Goal: Check status: Check status

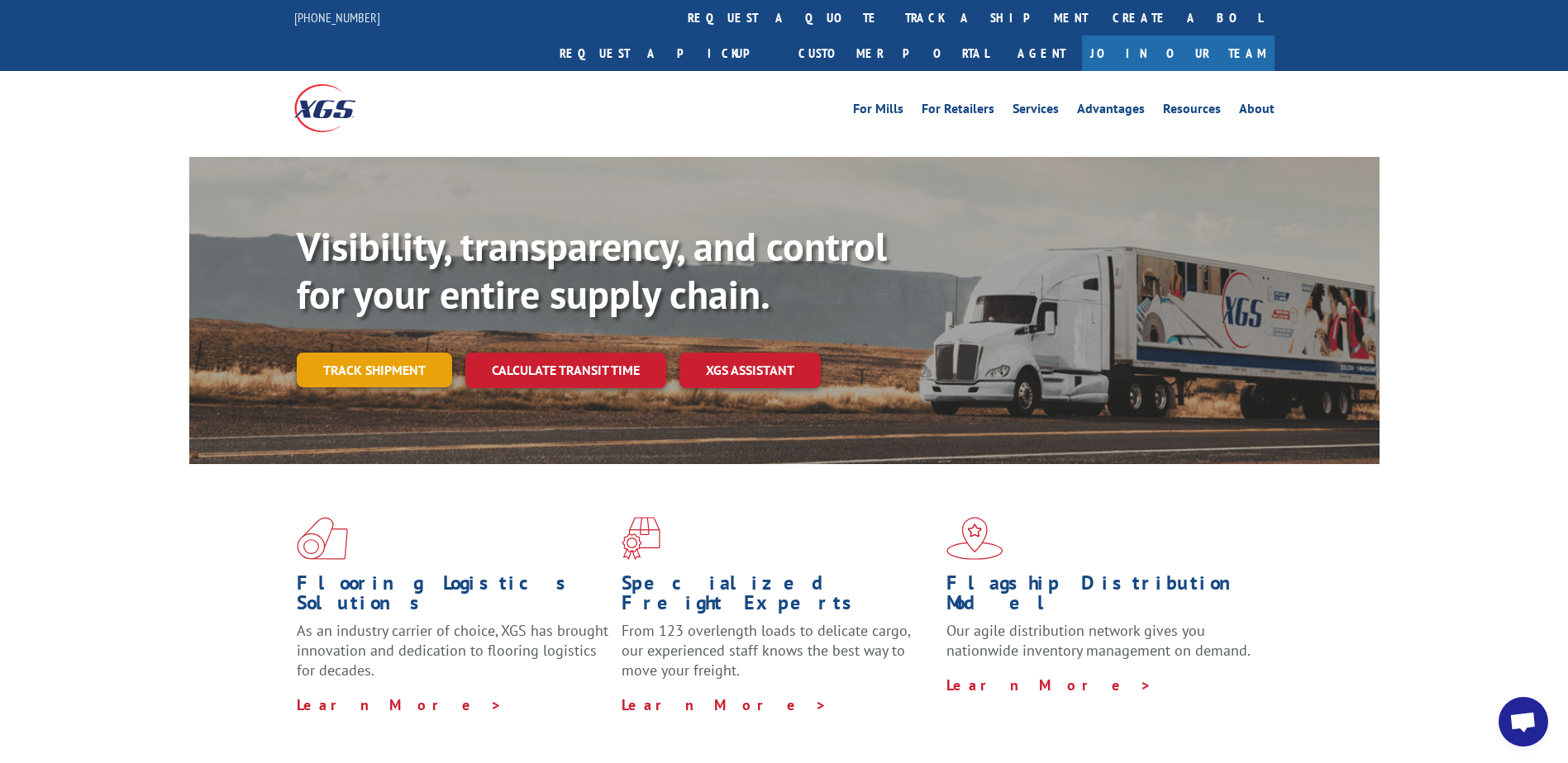
click at [390, 353] on link "Track shipment" at bounding box center [374, 370] width 156 height 34
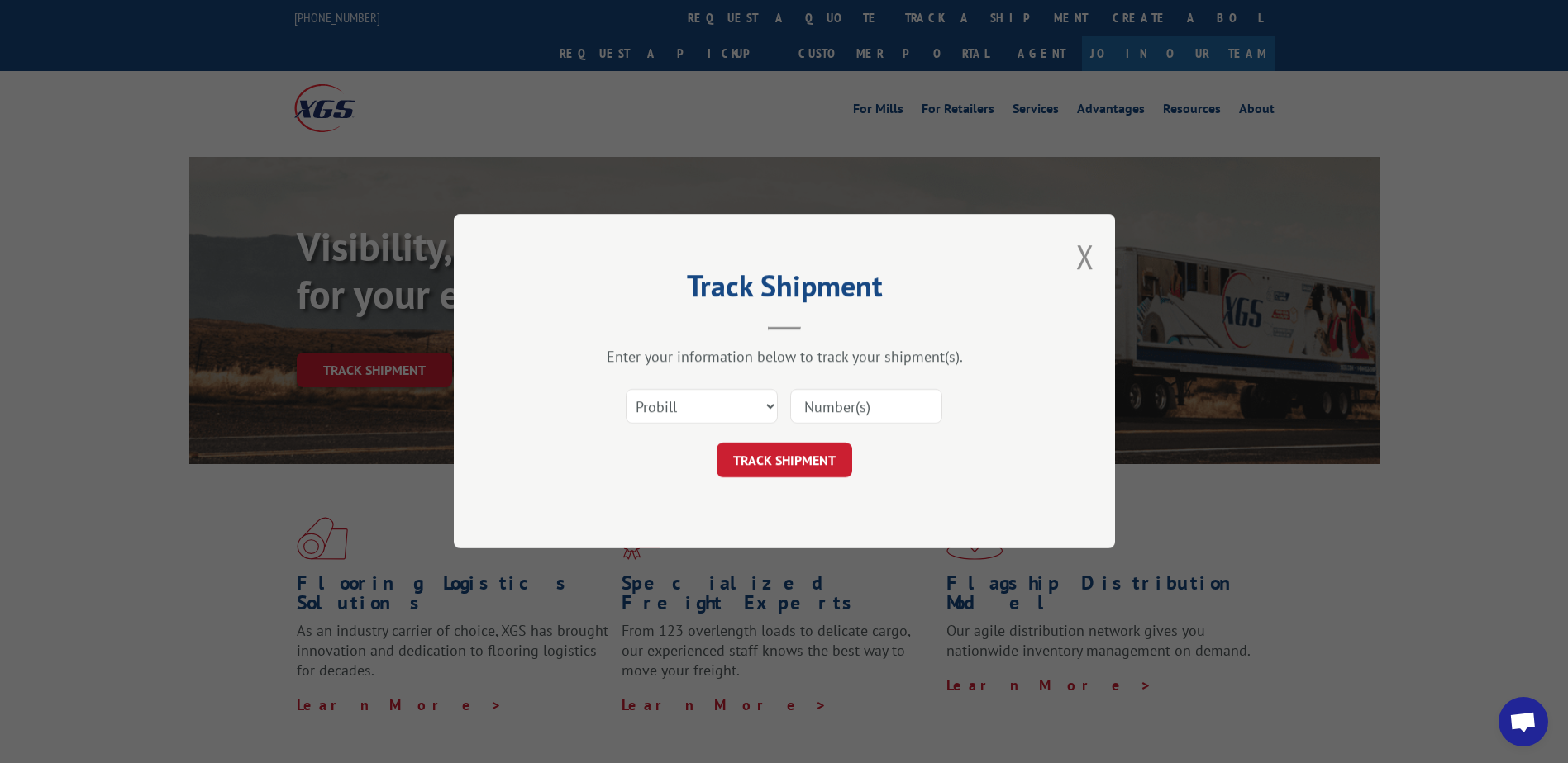
drag, startPoint x: 714, startPoint y: 428, endPoint x: 703, endPoint y: 423, distance: 12.1
click at [706, 426] on div "Select category... Probill BOL PO" at bounding box center [784, 407] width 496 height 55
click at [676, 411] on select "Select category... Probill BOL PO" at bounding box center [701, 407] width 152 height 34
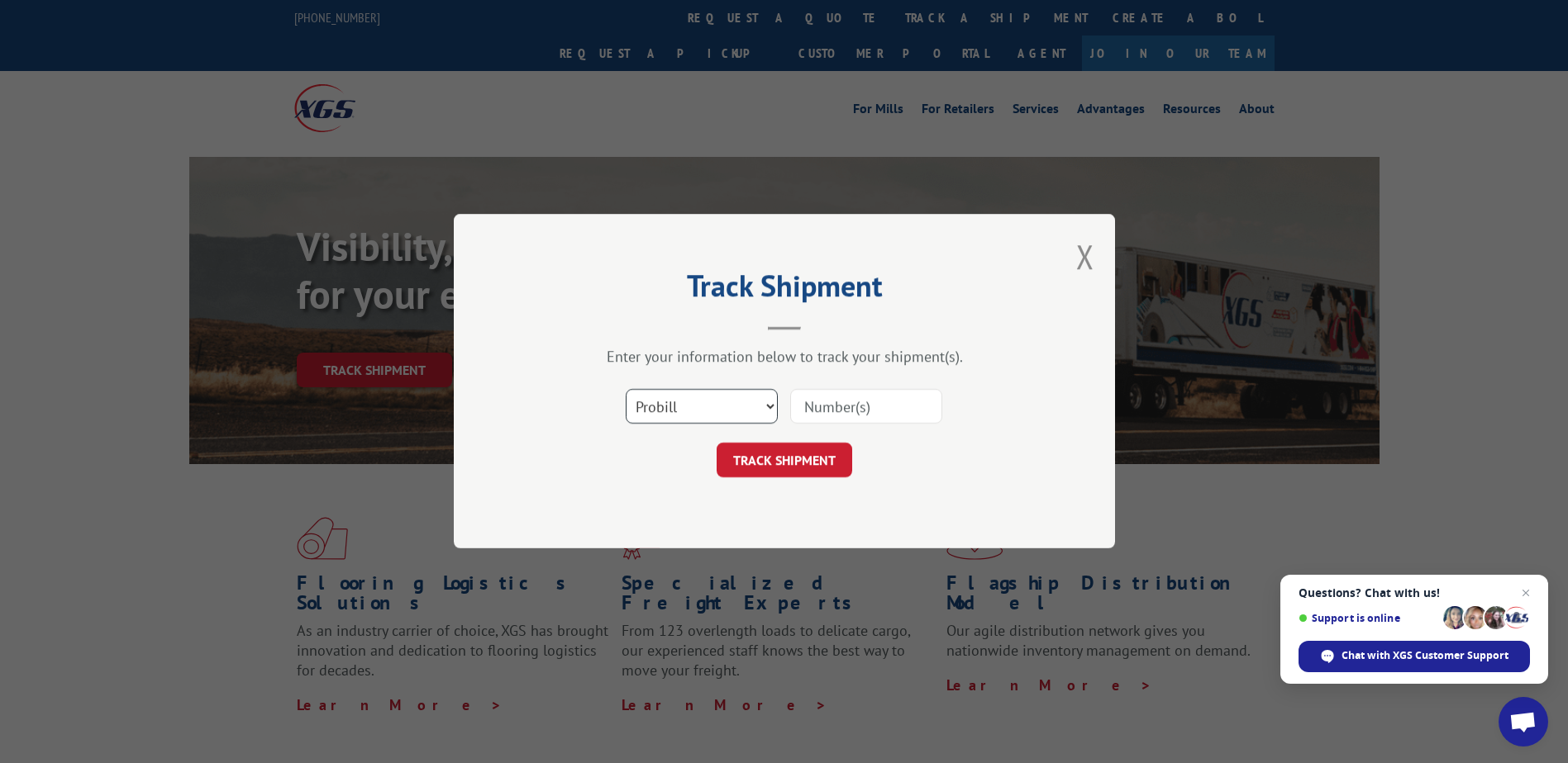
select select "bol"
click at [625, 390] on select "Select category... Probill BOL PO" at bounding box center [701, 407] width 152 height 34
click at [828, 408] on input at bounding box center [865, 407] width 152 height 34
paste input "RFG002810224"
type input "RFG002810224"
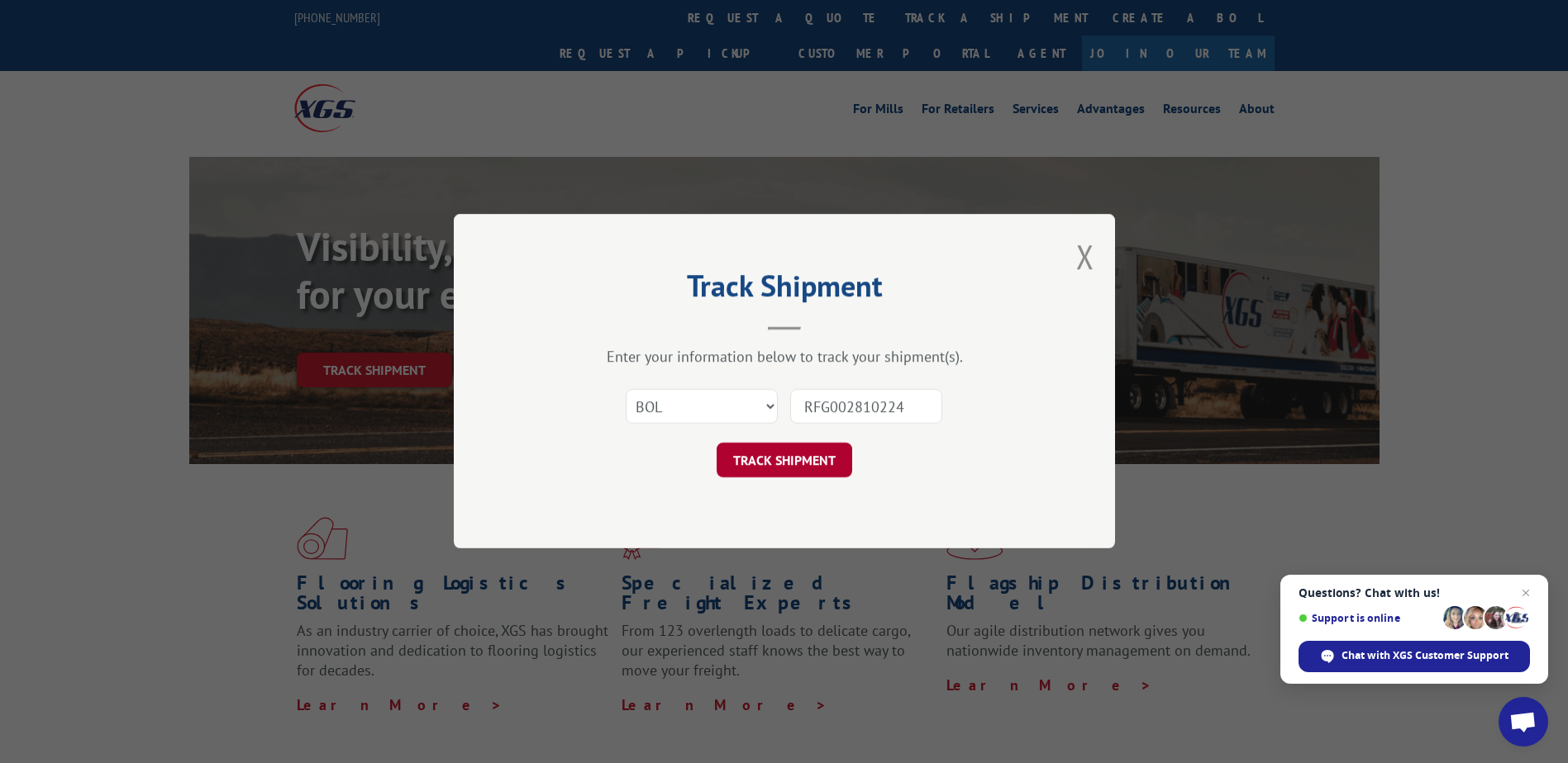
click at [760, 460] on button "TRACK SHIPMENT" at bounding box center [784, 460] width 135 height 34
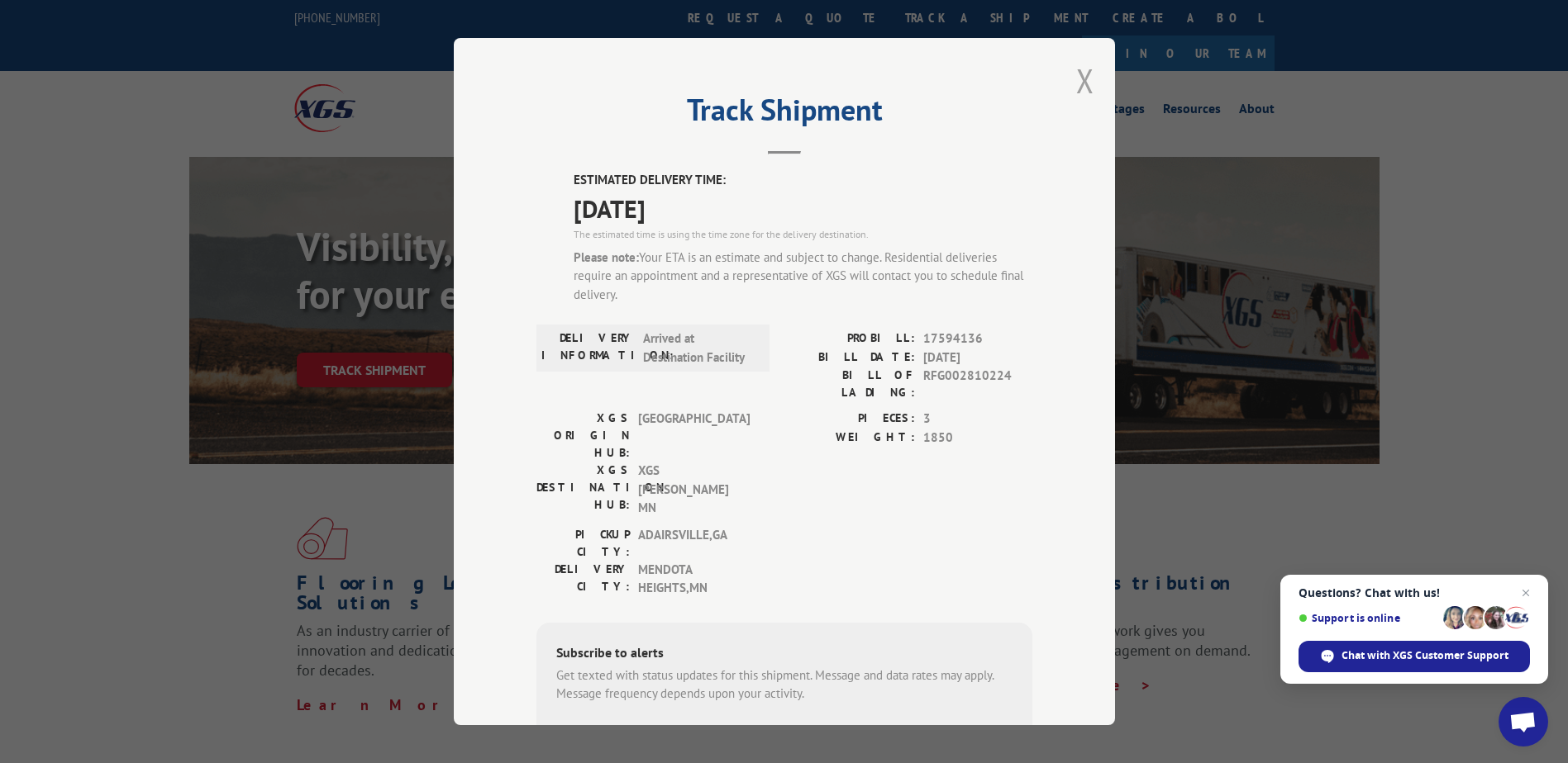
click at [1077, 80] on button "Close modal" at bounding box center [1084, 80] width 19 height 44
